Goal: Task Accomplishment & Management: Manage account settings

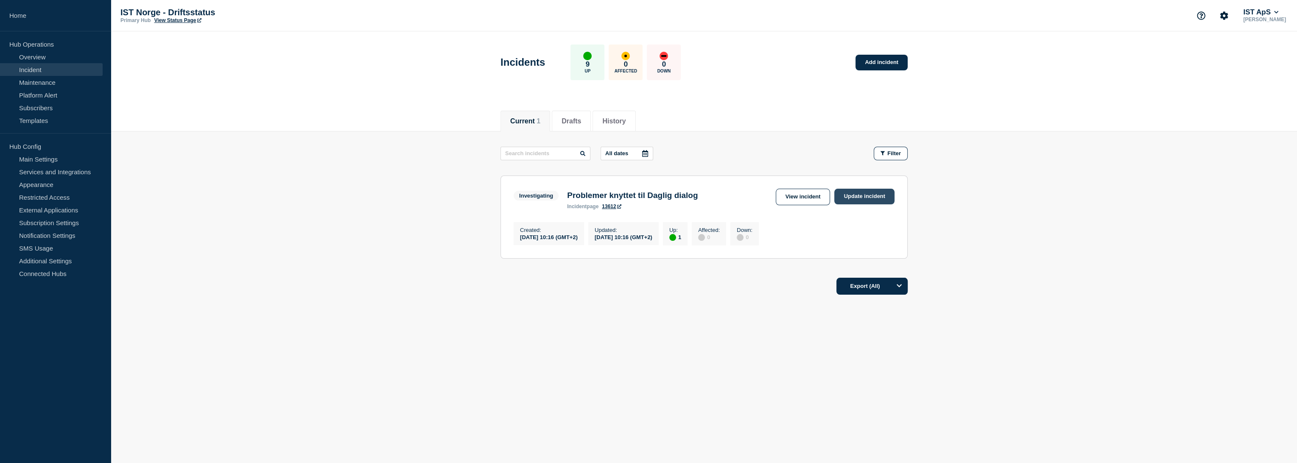
click at [860, 198] on link "Update incident" at bounding box center [865, 197] width 60 height 16
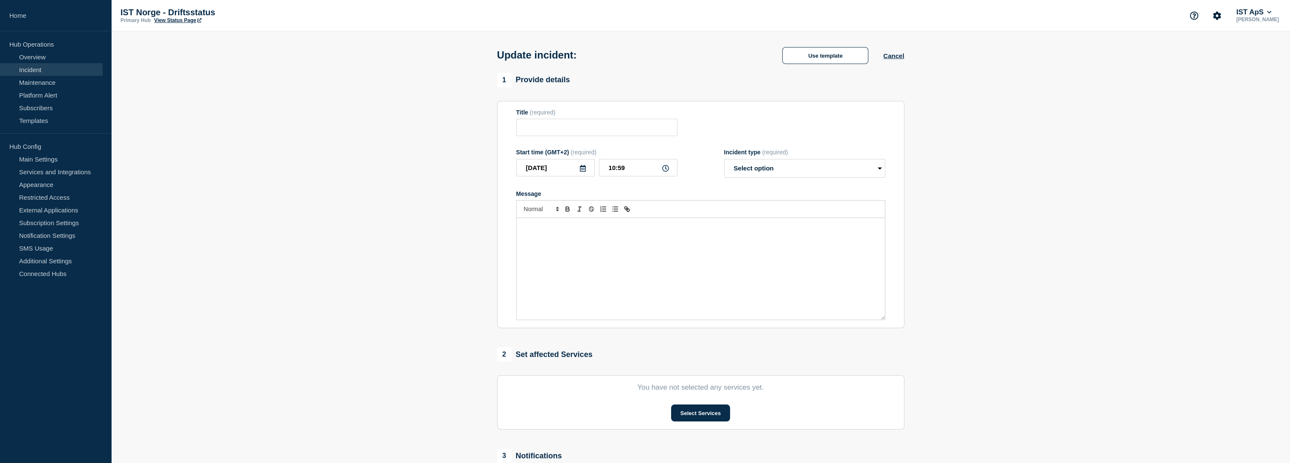
type input "Problemer knyttet til Daglig dialog"
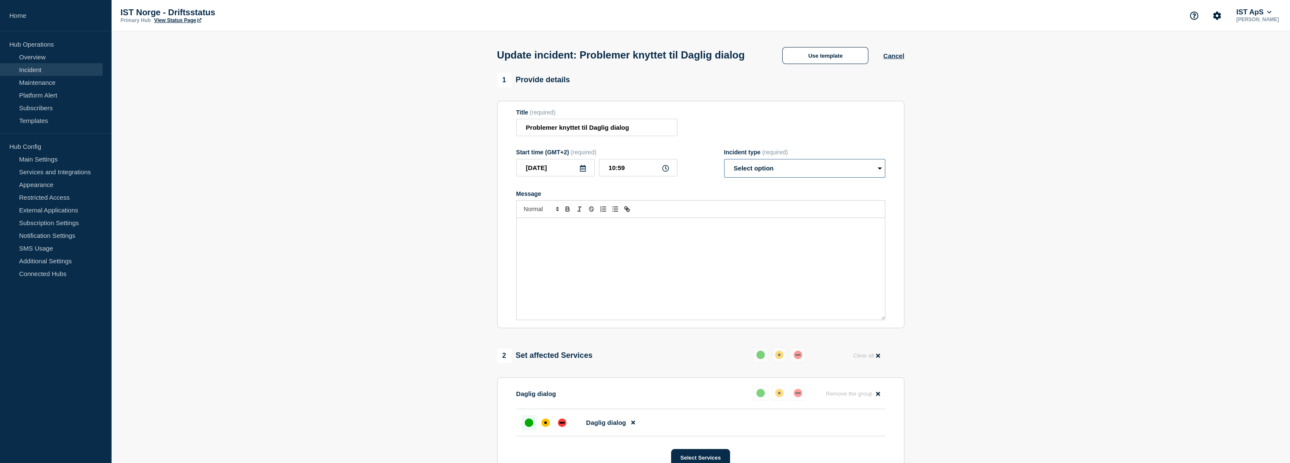
click at [773, 178] on select "Select option Investigating Identified Monitoring Resolved" at bounding box center [804, 168] width 161 height 19
select select "investigating"
click at [724, 176] on select "Select option Investigating Identified Monitoring Resolved" at bounding box center [804, 168] width 161 height 19
click at [660, 248] on div "Message" at bounding box center [701, 269] width 368 height 102
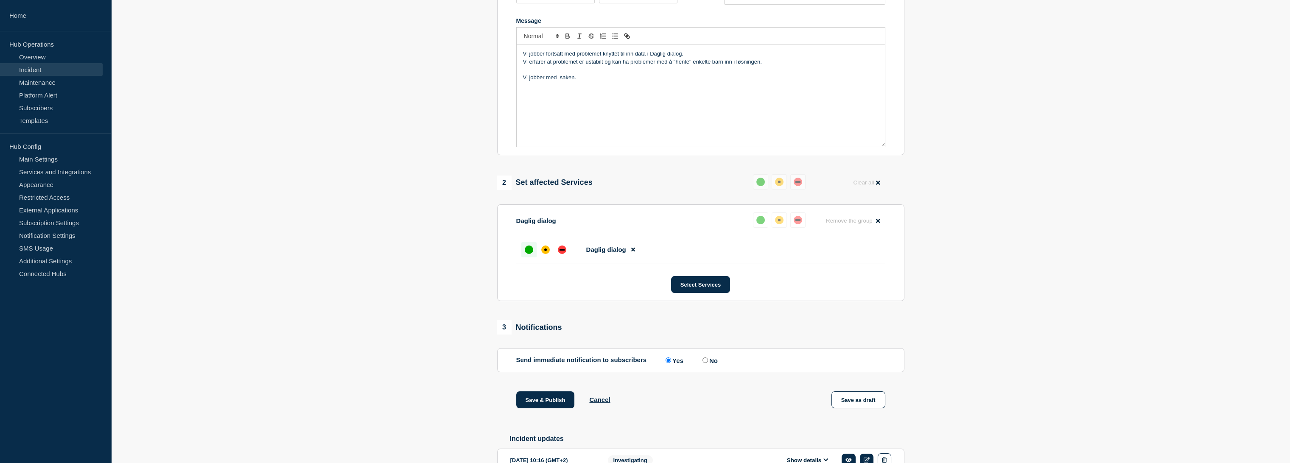
scroll to position [188, 0]
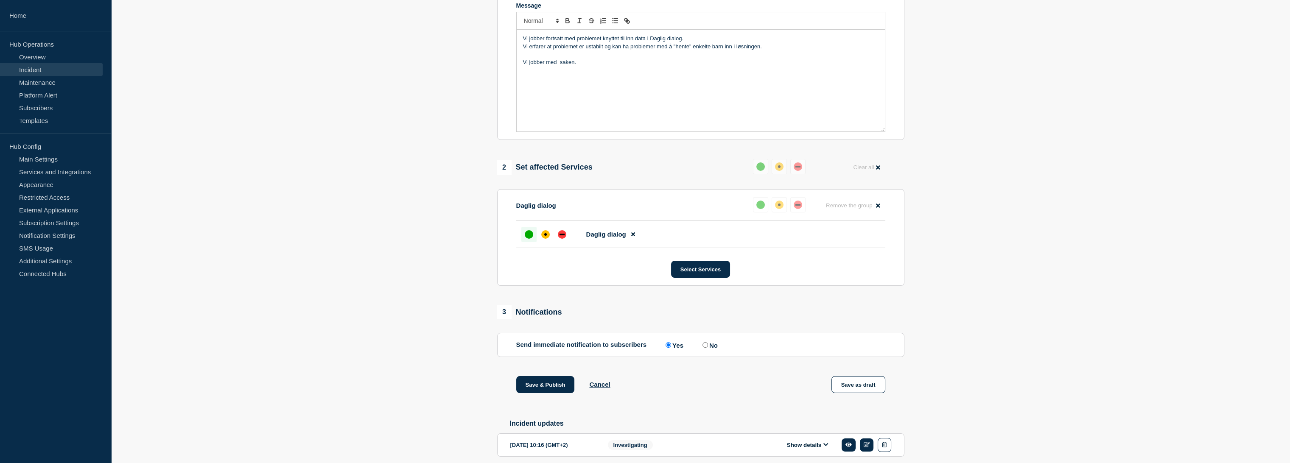
click at [715, 349] on label "No" at bounding box center [709, 345] width 17 height 8
click at [708, 348] on input "No" at bounding box center [706, 345] width 6 height 6
radio input "true"
radio input "false"
click at [527, 393] on button "Save & Publish" at bounding box center [545, 384] width 59 height 17
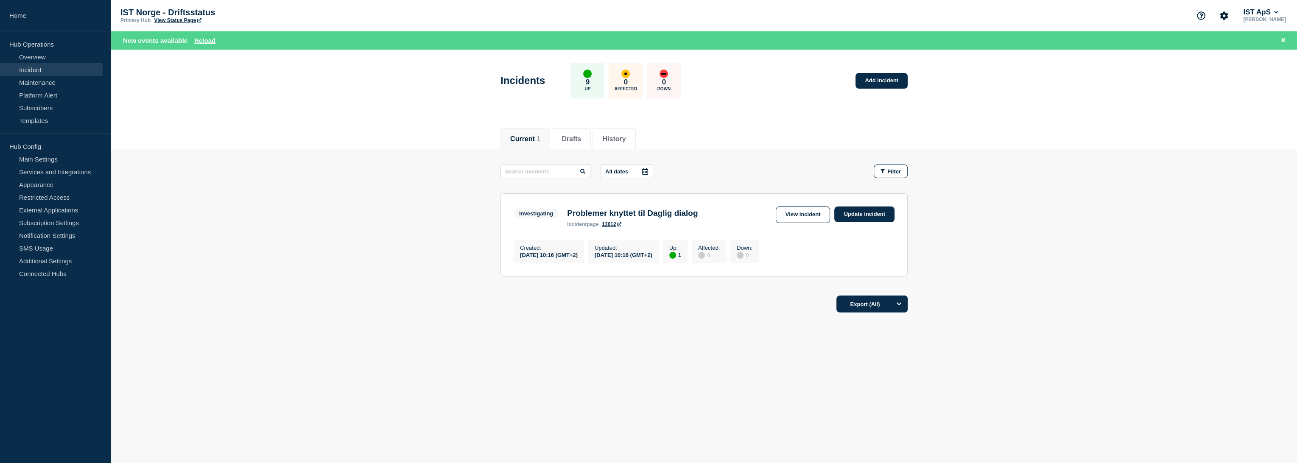
click at [39, 69] on link "Incident" at bounding box center [51, 69] width 103 height 13
click at [806, 216] on link "View incident" at bounding box center [803, 215] width 55 height 17
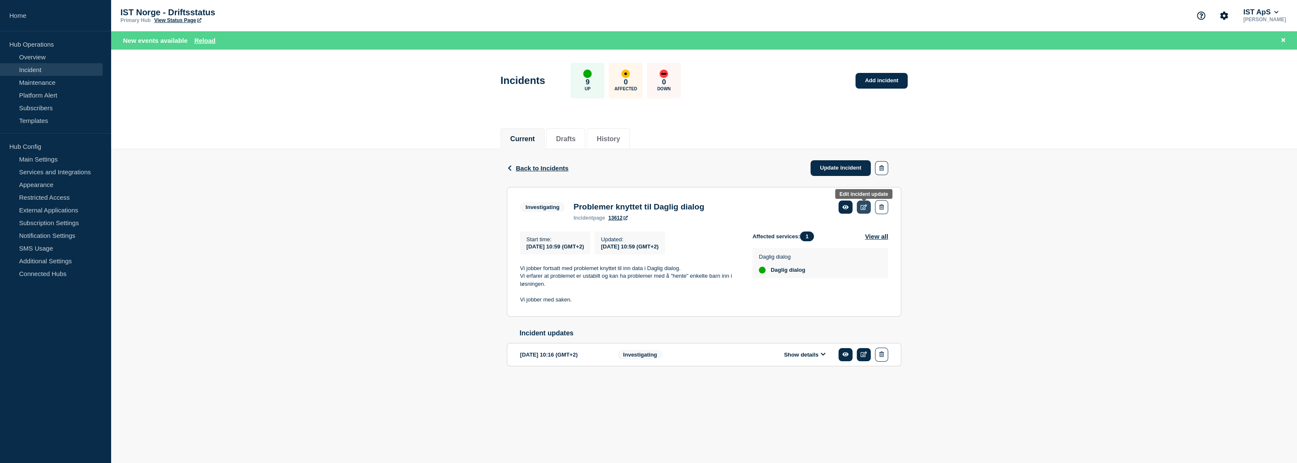
click at [866, 207] on icon at bounding box center [864, 208] width 6 height 6
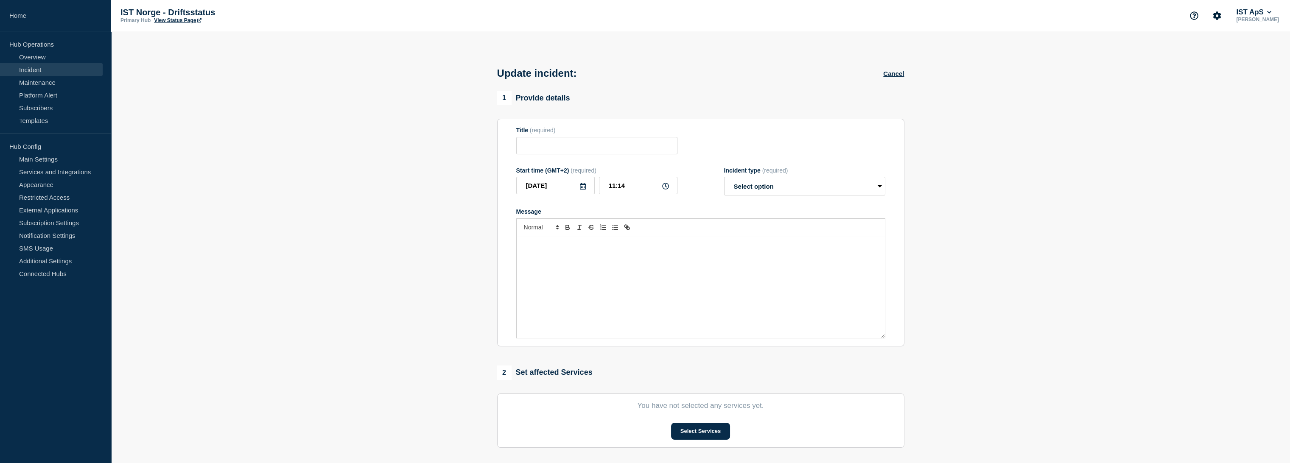
type input "Problemer knyttet til Daglig dialog"
type input "10:59"
select select "investigating"
radio input "false"
radio input "true"
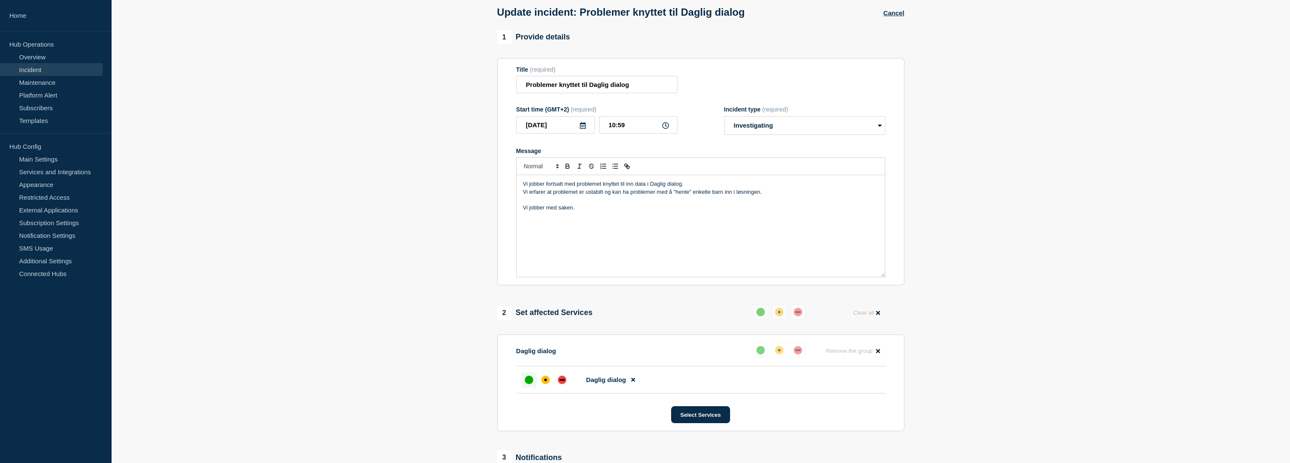
scroll to position [94, 0]
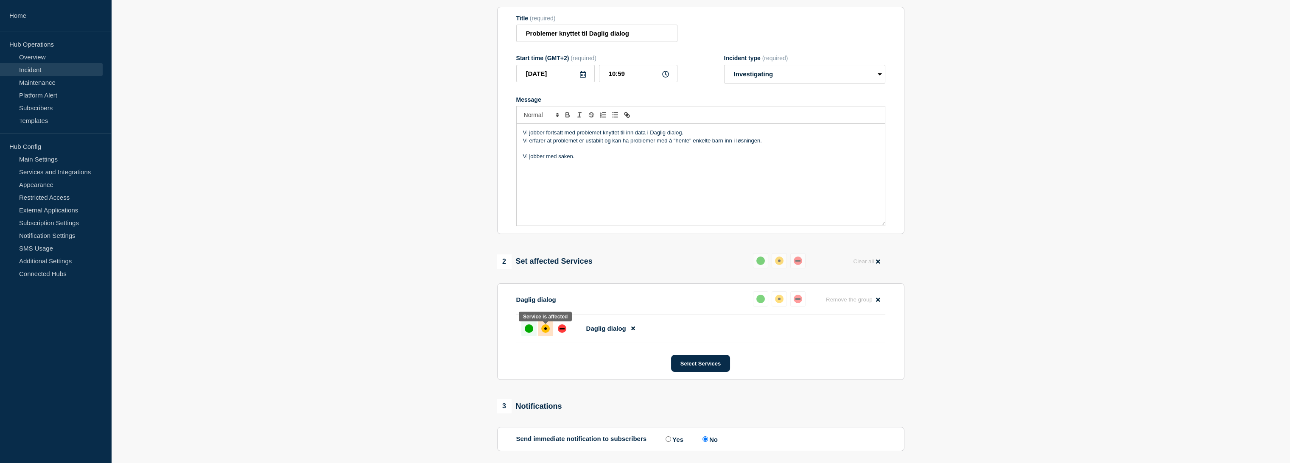
click at [544, 330] on div "affected" at bounding box center [545, 329] width 8 height 8
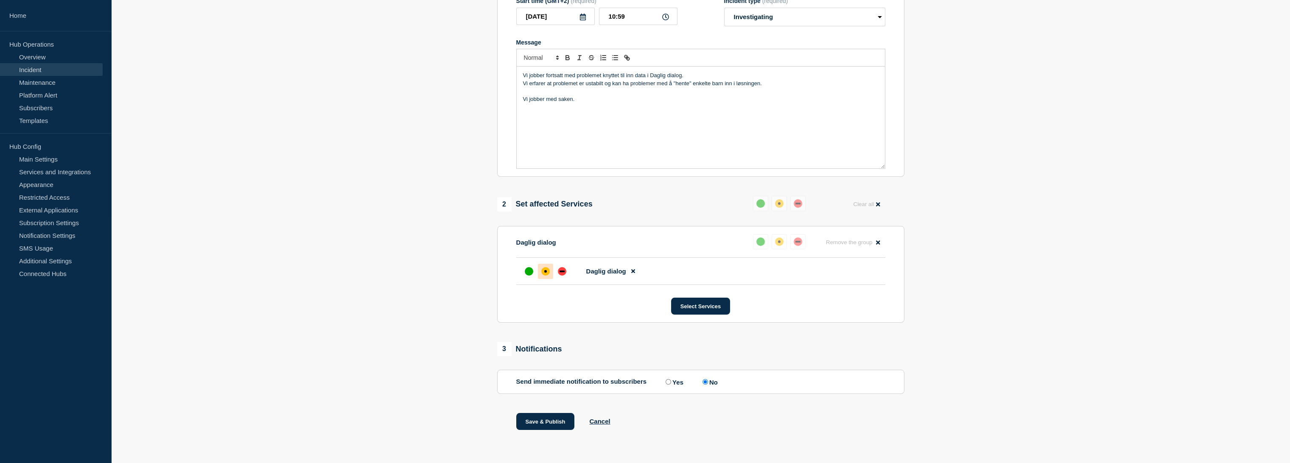
scroll to position [155, 0]
click at [555, 418] on button "Save & Publish" at bounding box center [545, 420] width 59 height 17
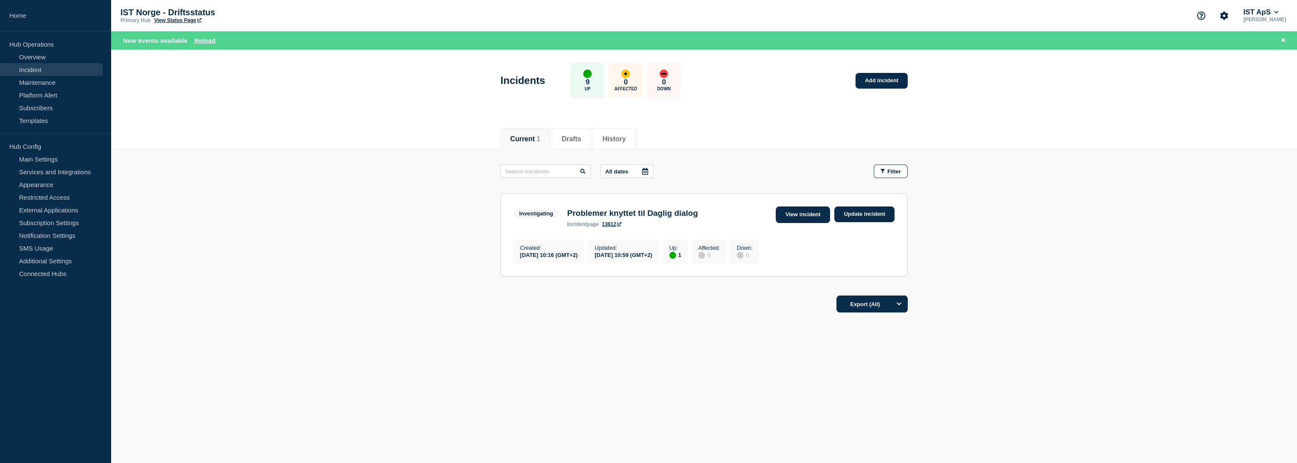
click at [804, 215] on link "View incident" at bounding box center [803, 215] width 55 height 17
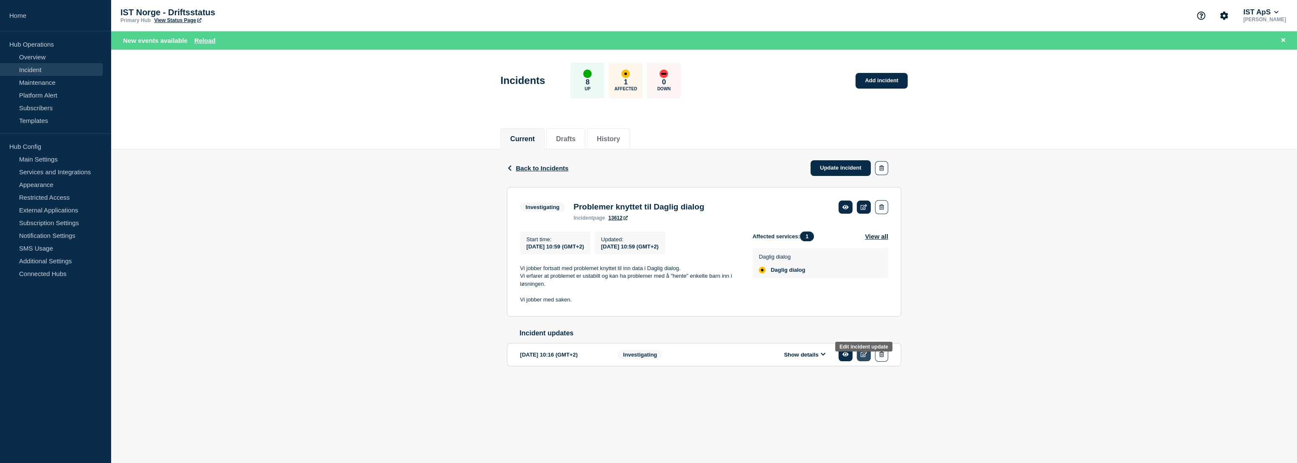
click at [866, 361] on link at bounding box center [864, 354] width 14 height 13
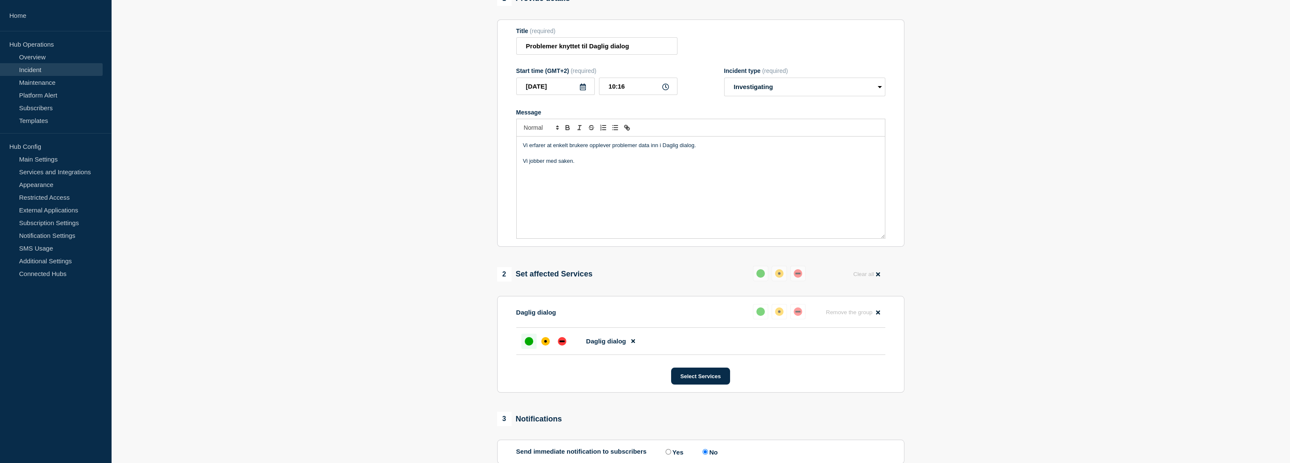
scroll to position [94, 0]
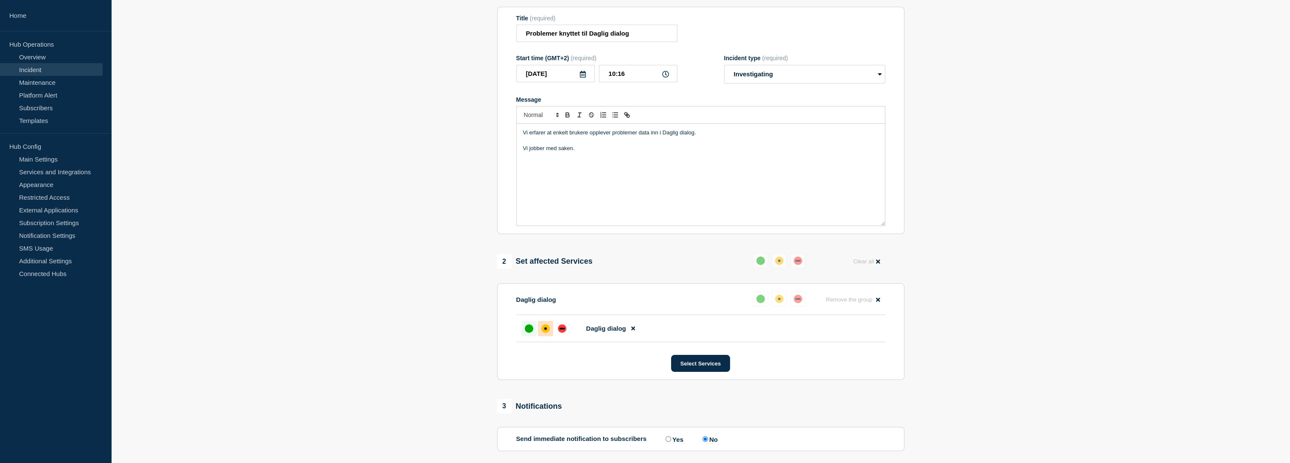
click at [546, 329] on div "affected" at bounding box center [545, 329] width 8 height 8
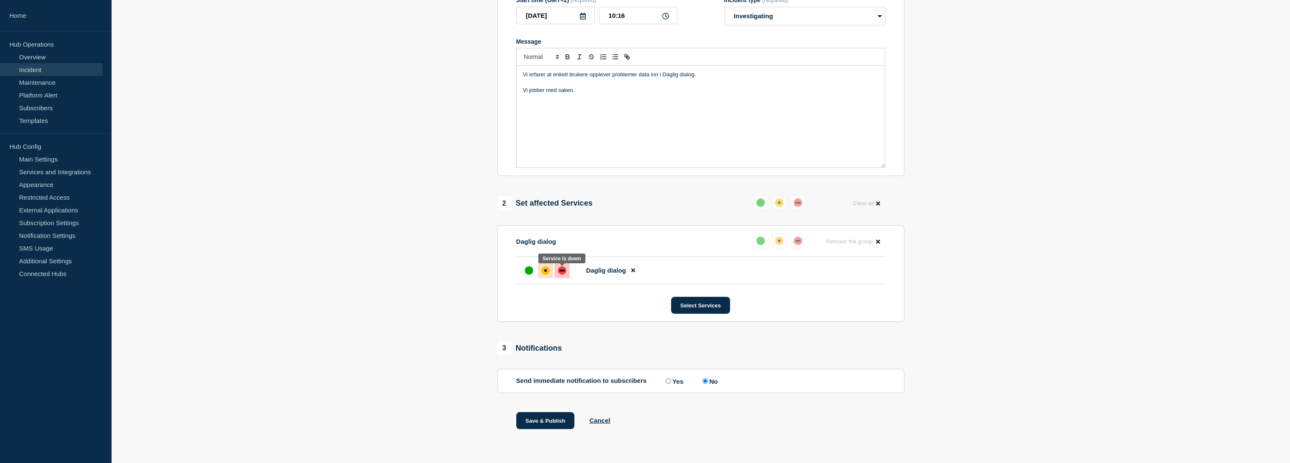
scroll to position [155, 0]
click at [548, 422] on button "Save & Publish" at bounding box center [545, 420] width 59 height 17
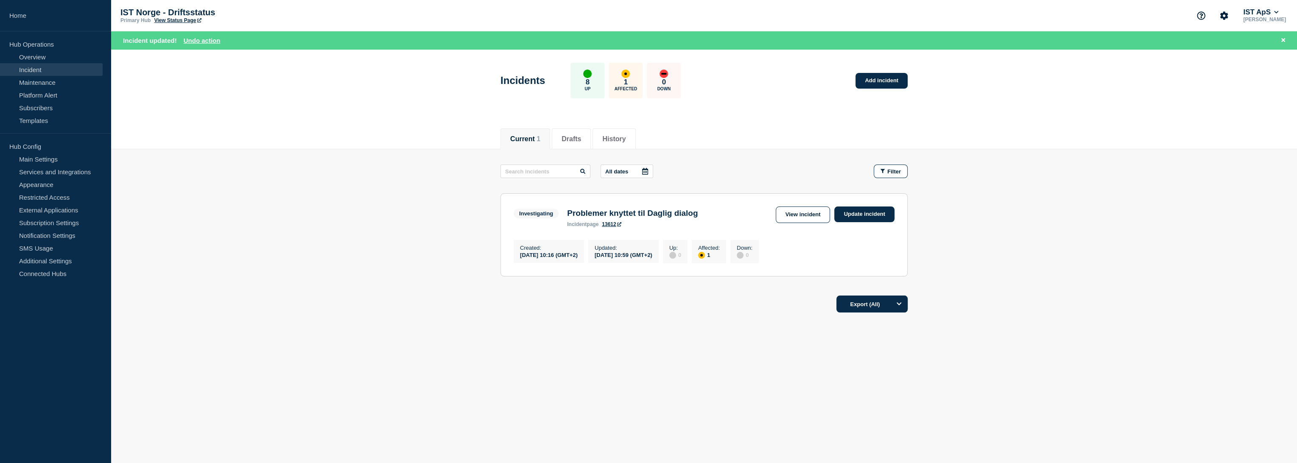
click at [826, 129] on div "Current 1 Drafts History" at bounding box center [704, 134] width 407 height 29
